Goal: Task Accomplishment & Management: Complete application form

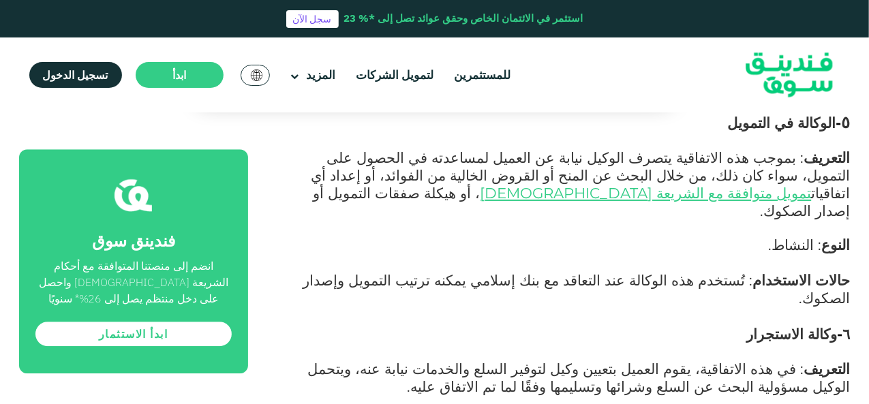
scroll to position [1976, 0]
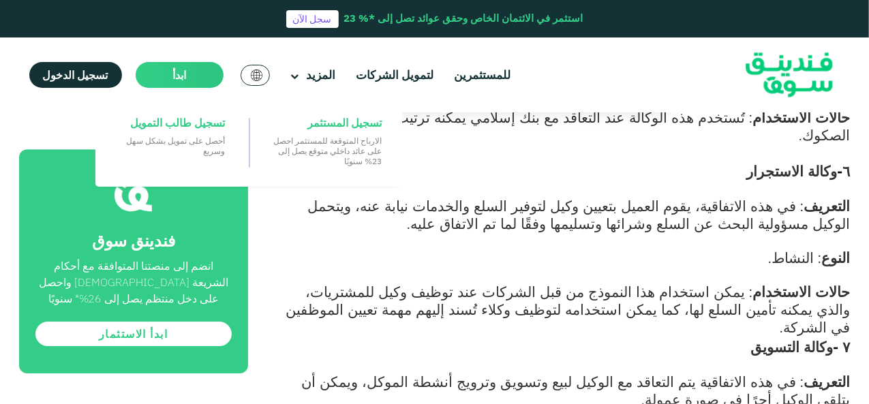
click at [189, 65] on main "ابدأ" at bounding box center [180, 75] width 88 height 26
click at [201, 128] on span "تسجيل طالب التمويل" at bounding box center [177, 122] width 95 height 15
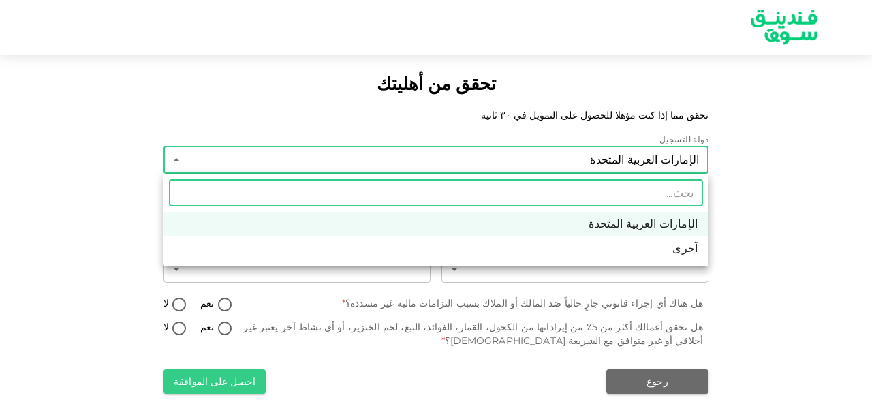
click at [552, 160] on body "تحقق من أهليتك تحقق مما إذا كنت مؤهلا للحصول على التمويل في ٣٠ ثانية دولة التسج…" at bounding box center [436, 202] width 872 height 404
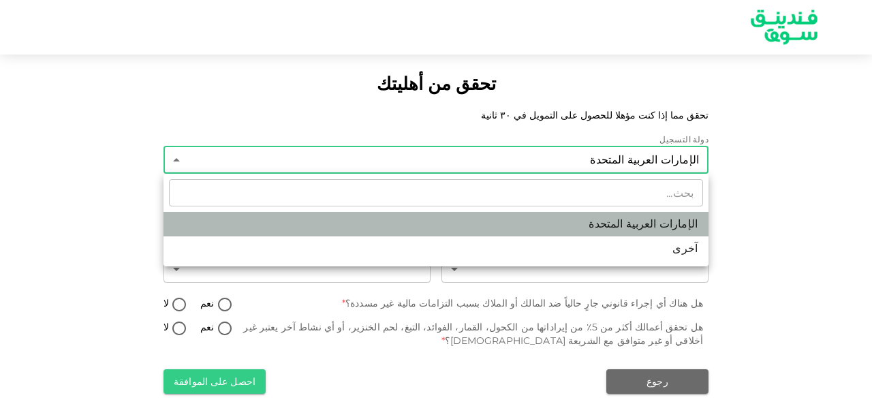
click at [582, 221] on li "الإمارات العربية المتحدة" at bounding box center [435, 224] width 545 height 25
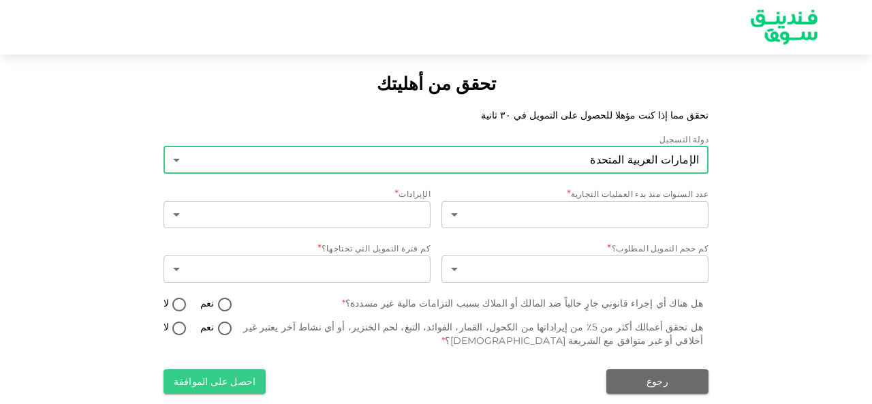
click at [548, 155] on body "تحقق من أهليتك تحقق مما إذا كنت مؤهلا للحصول على التمويل في ٣٠ ثانية دولة التسج…" at bounding box center [436, 202] width 872 height 404
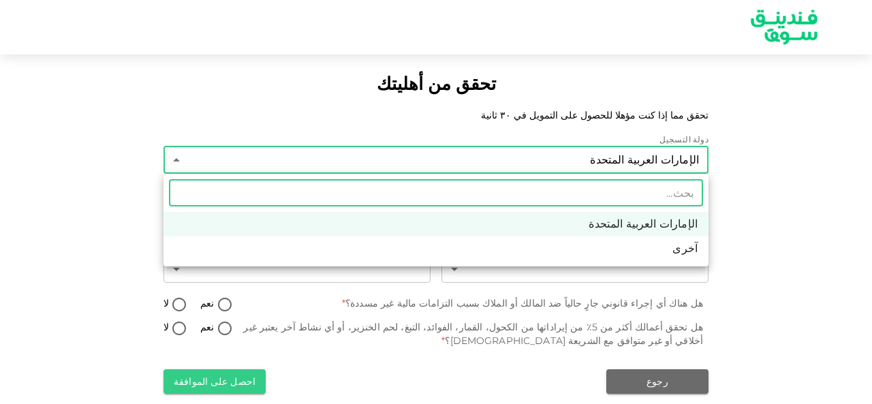
click at [608, 246] on li "آخرى" at bounding box center [435, 248] width 545 height 25
type input "3"
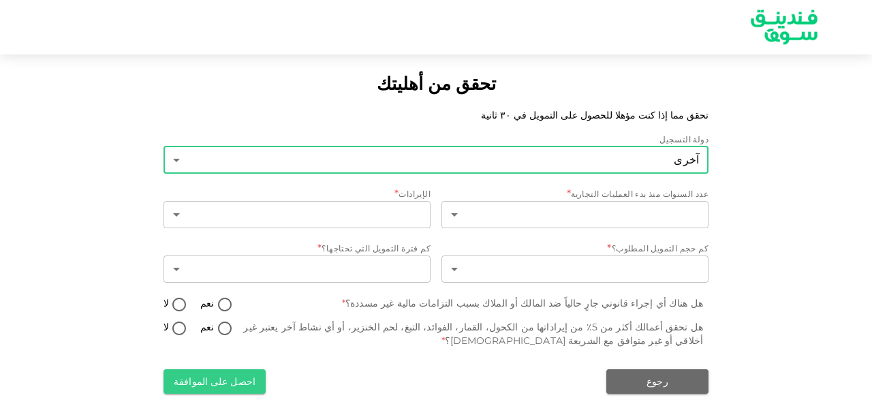
click at [564, 149] on body "تحقق من أهليتك تحقق مما إذا كنت مؤهلا للحصول على التمويل في ٣٠ ثانية دولة التسج…" at bounding box center [436, 202] width 872 height 404
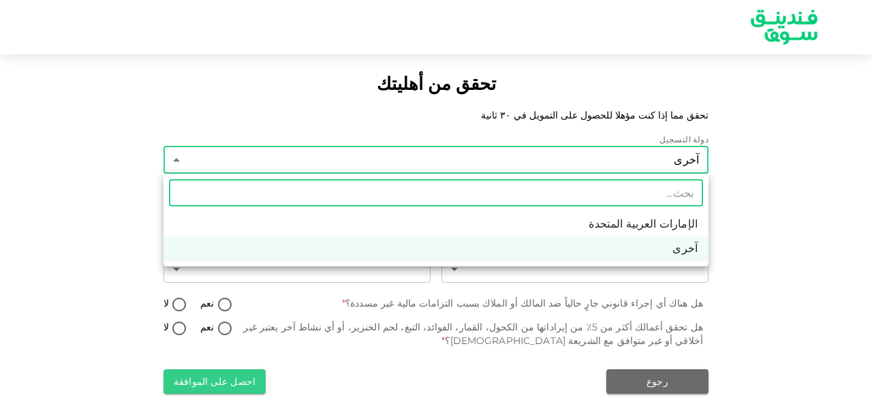
click at [620, 248] on li "آخرى" at bounding box center [435, 248] width 545 height 25
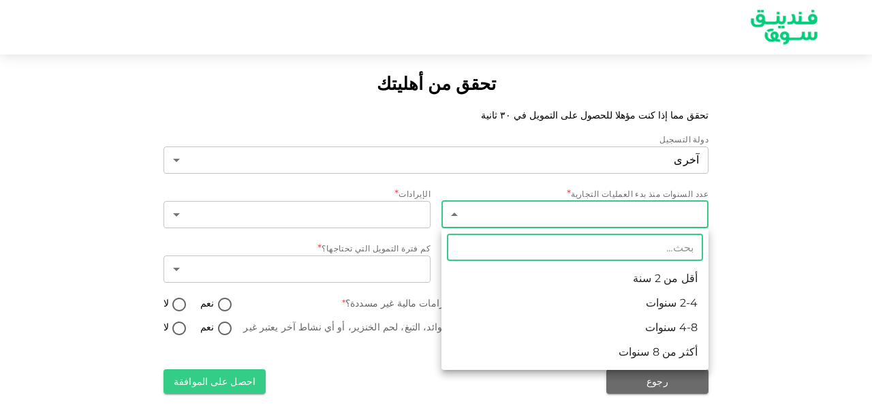
click at [580, 209] on body "تحقق من أهليتك تحقق مما إذا كنت مؤهلا للحصول على التمويل في ٣٠ ثانية دولة التسج…" at bounding box center [436, 202] width 872 height 404
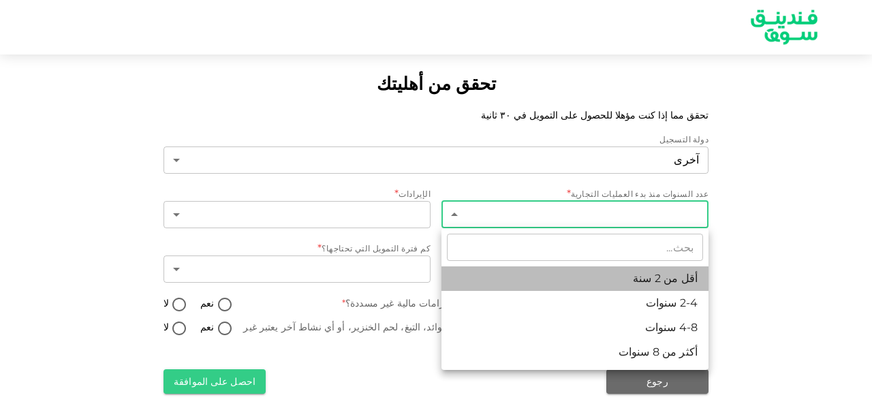
click at [662, 288] on li "أقل من 2 سنة" at bounding box center [574, 278] width 267 height 25
type input "1"
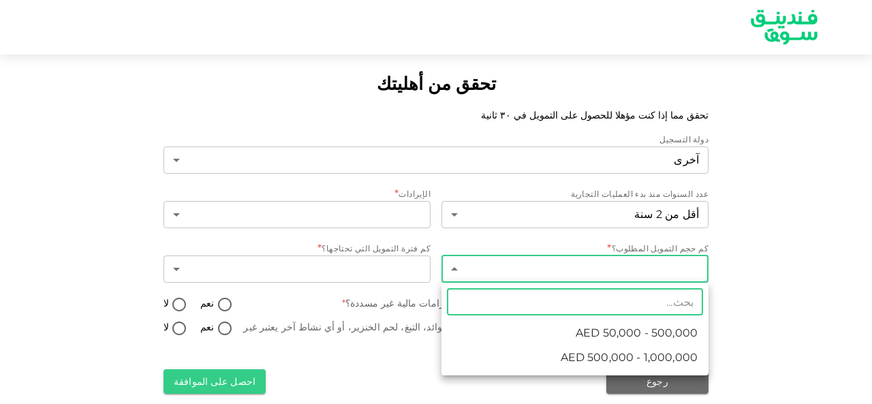
click at [484, 268] on body "تحقق من أهليتك تحقق مما إذا كنت مؤهلا للحصول على التمويل في ٣٠ ثانية دولة التسج…" at bounding box center [436, 202] width 872 height 404
click at [347, 320] on div at bounding box center [436, 202] width 872 height 404
